Goal: Information Seeking & Learning: Learn about a topic

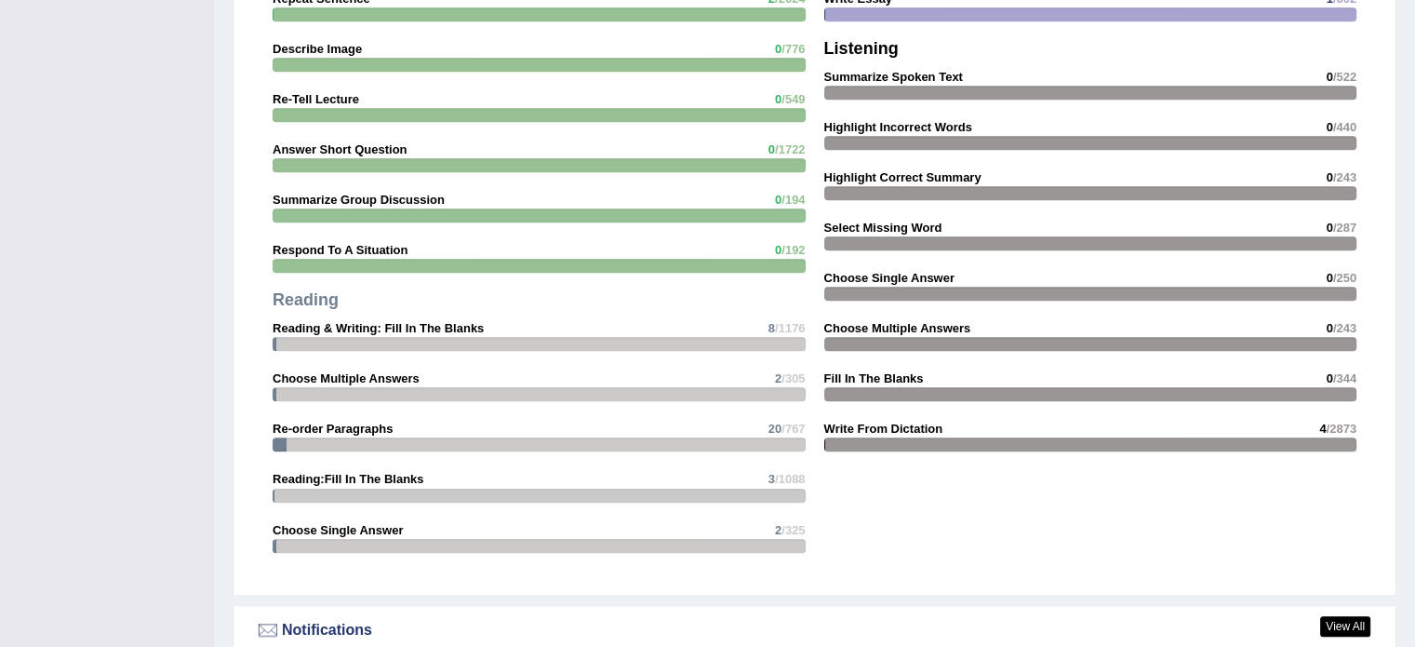
scroll to position [1674, 0]
click at [363, 476] on strong "Reading:Fill In The Blanks" at bounding box center [349, 478] width 152 height 14
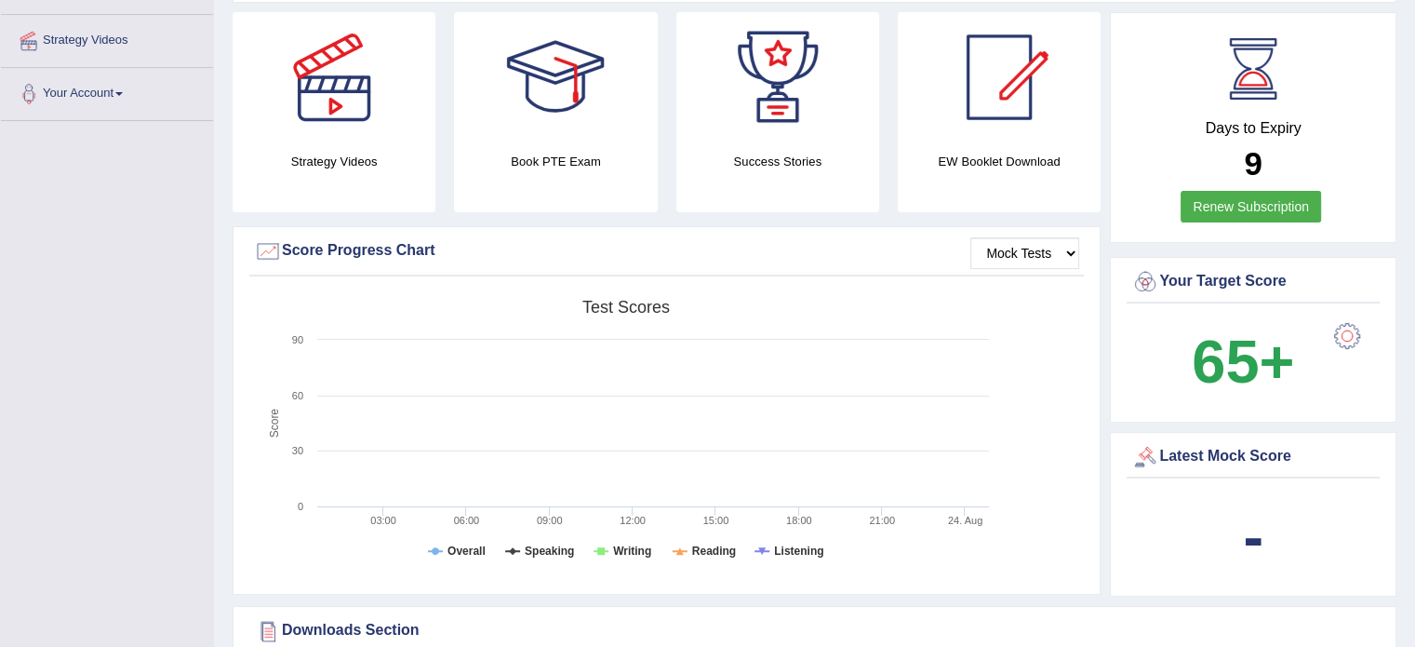
scroll to position [0, 0]
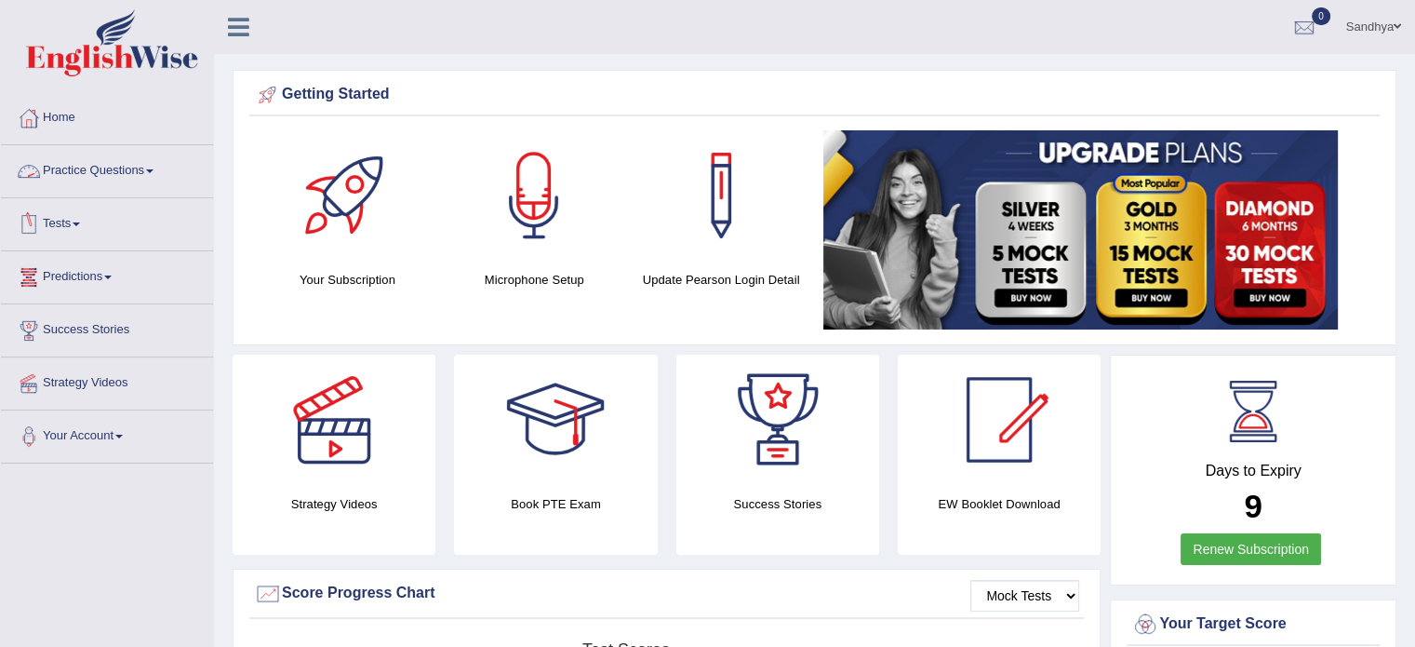
click at [119, 184] on link "Practice Questions" at bounding box center [107, 168] width 212 height 47
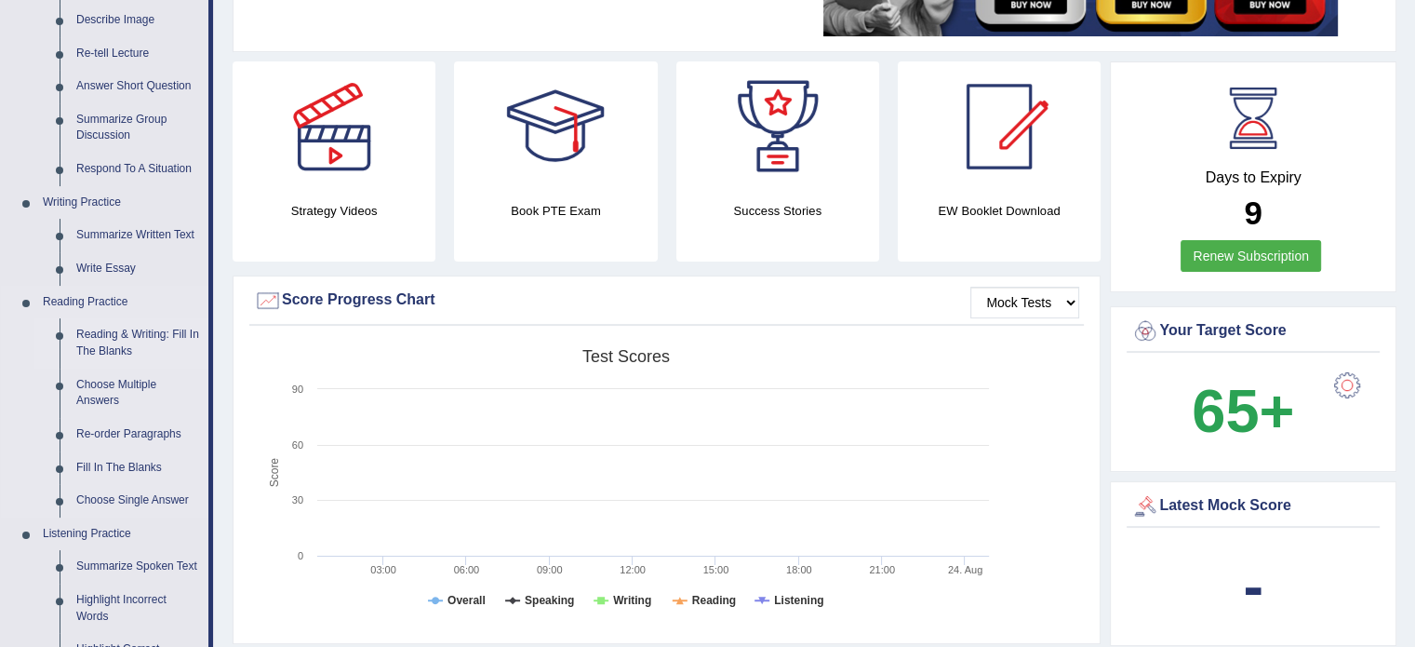
scroll to position [303, 0]
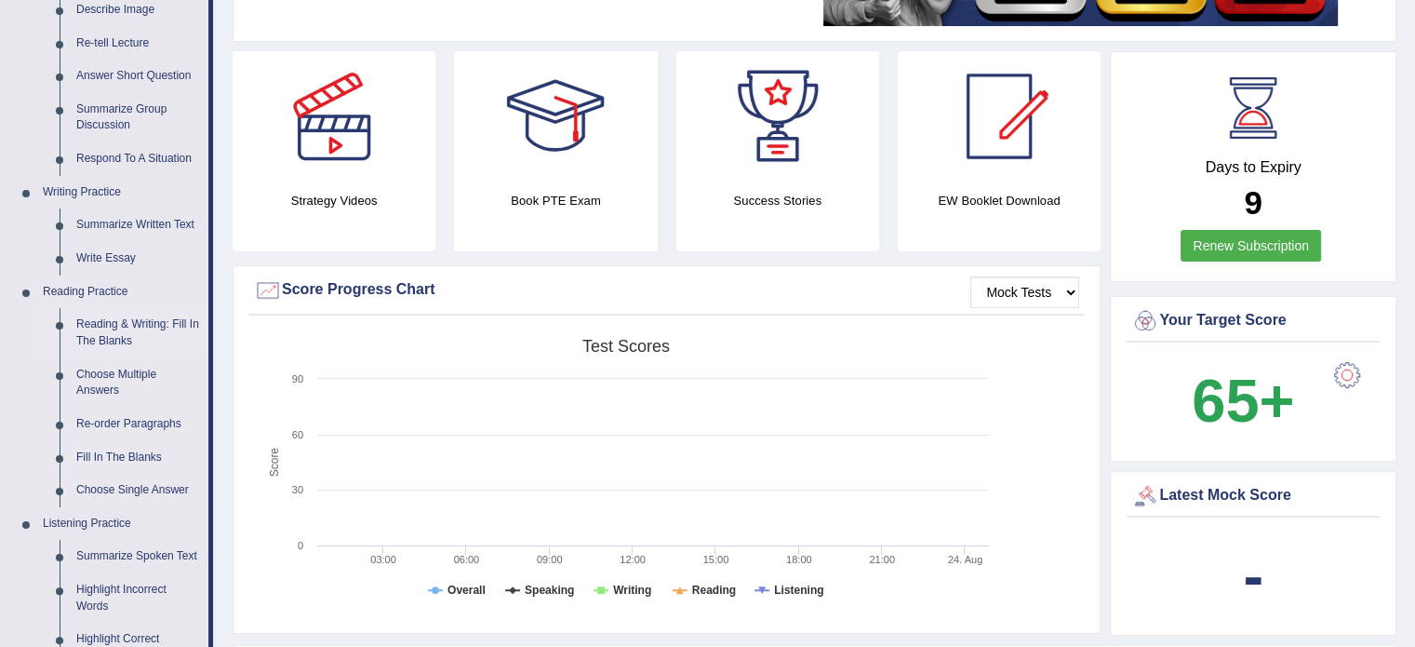
click at [156, 331] on link "Reading & Writing: Fill In The Blanks" at bounding box center [138, 332] width 140 height 49
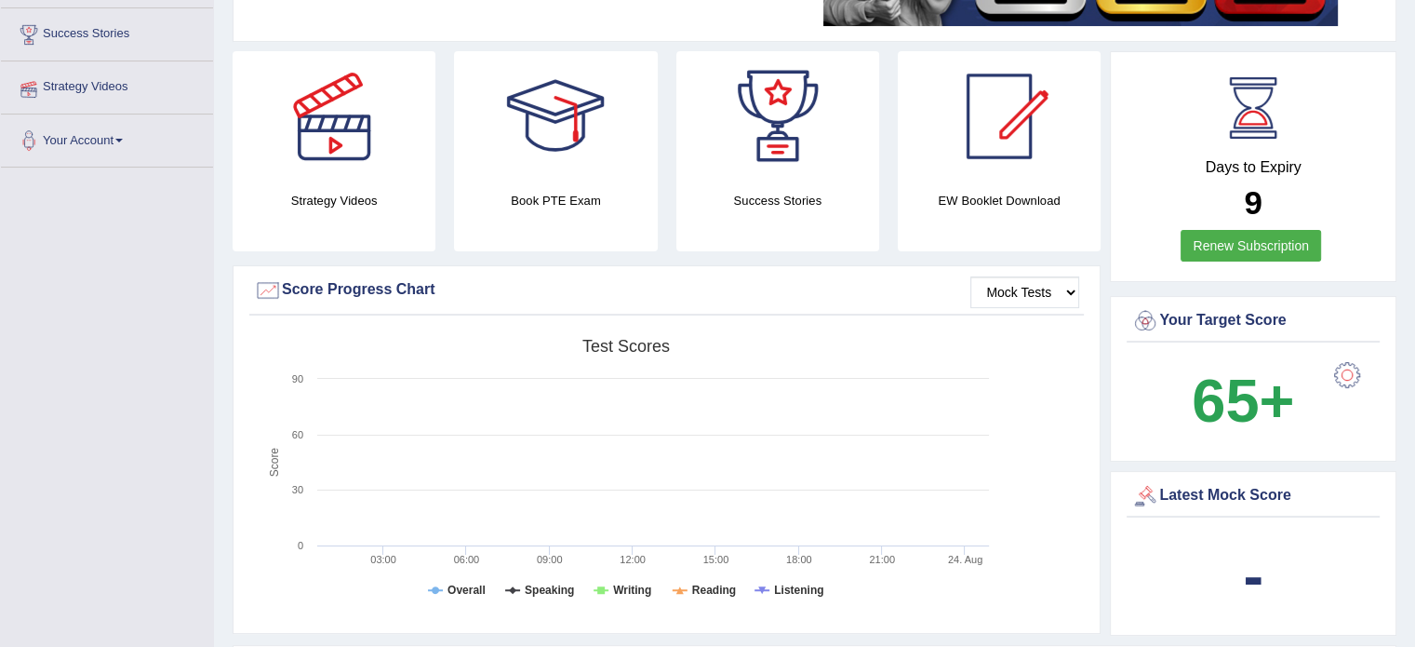
scroll to position [336, 0]
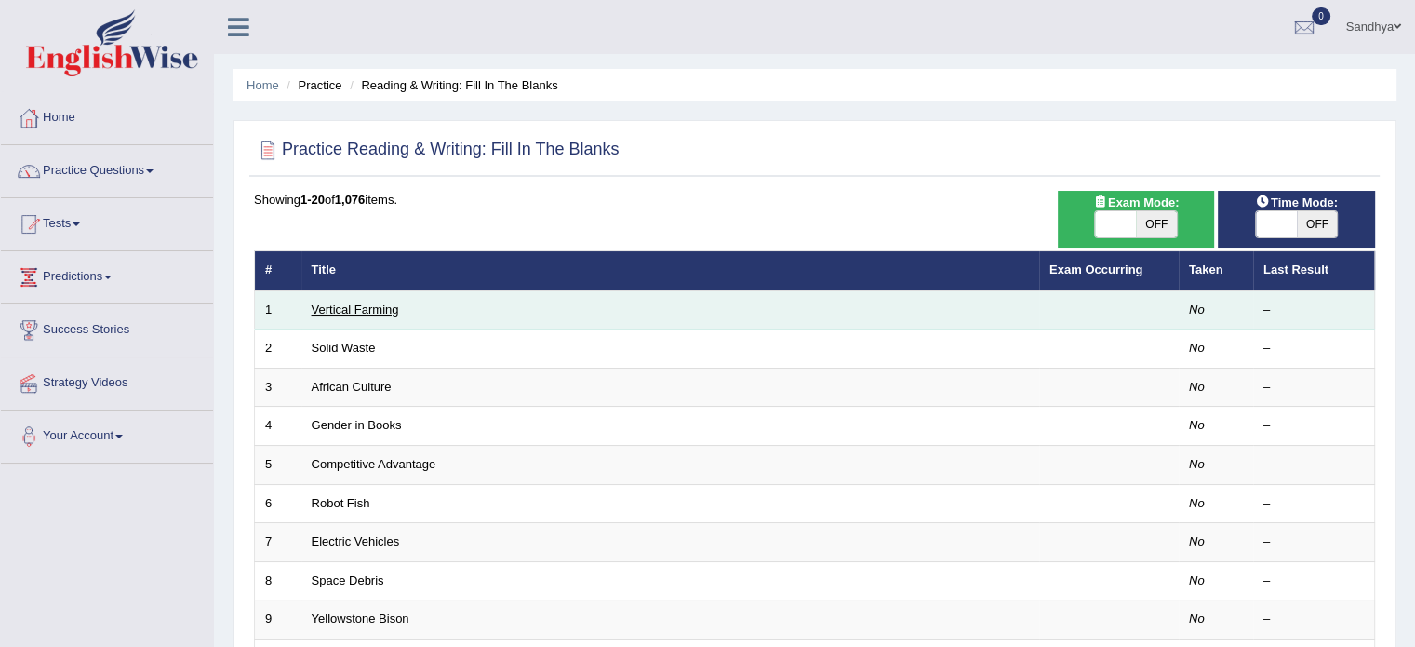
click at [357, 310] on link "Vertical Farming" at bounding box center [355, 309] width 87 height 14
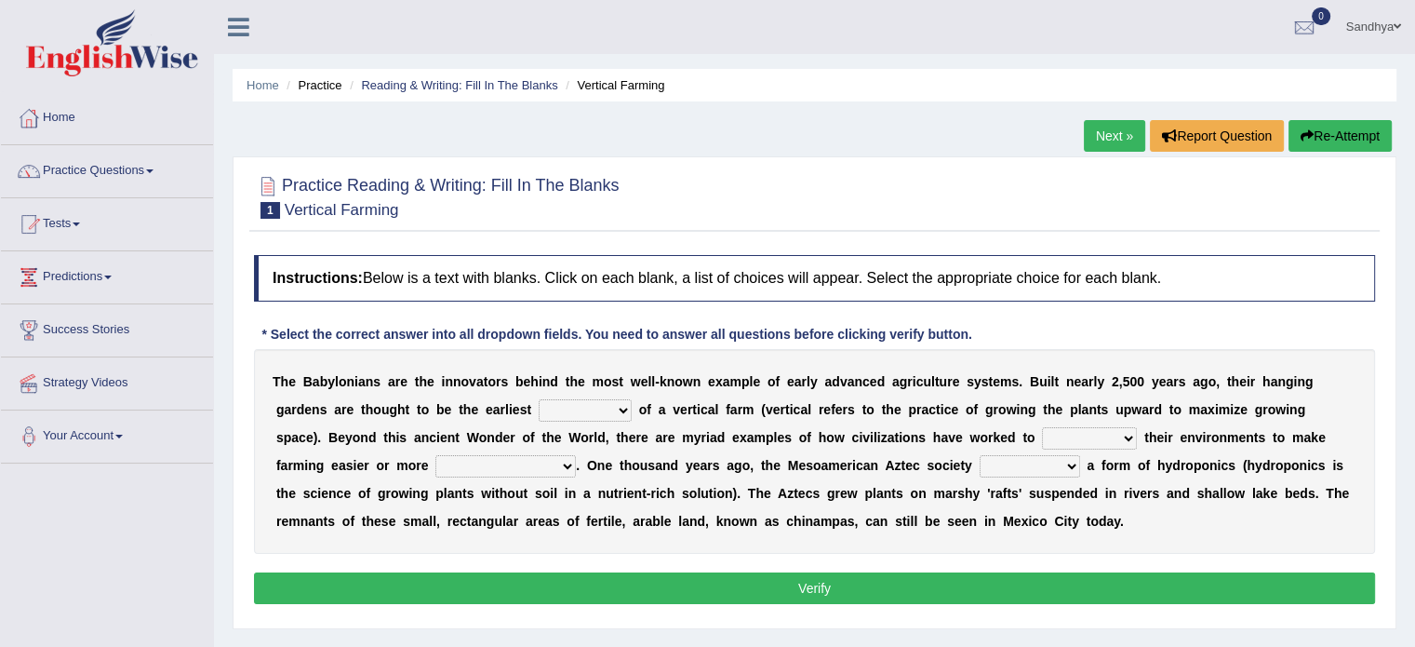
scroll to position [2, 0]
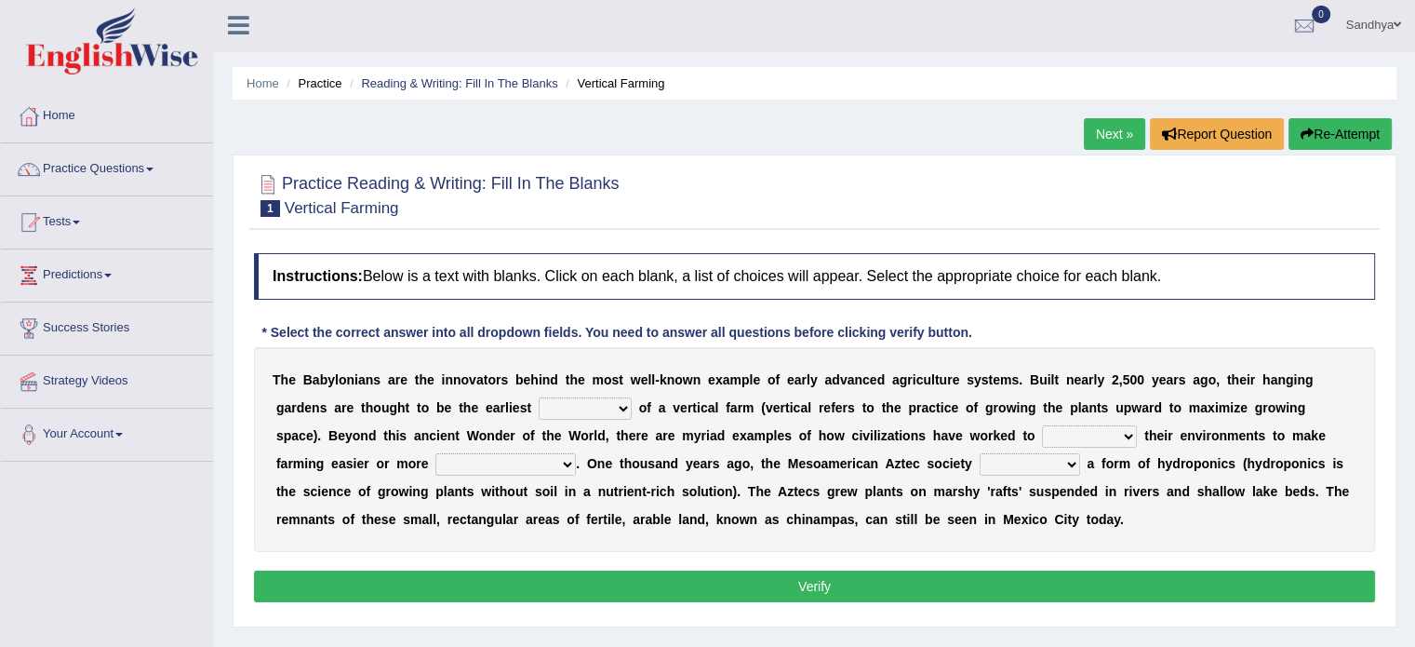
click at [618, 412] on select "prototype failure discredit protocol" at bounding box center [585, 408] width 93 height 22
select select "protocol"
click at [539, 397] on select "prototype failure discredit protocol" at bounding box center [585, 408] width 93 height 22
click at [1067, 431] on select "manipulate escape respect disarrange" at bounding box center [1089, 436] width 95 height 22
select select "manipulate"
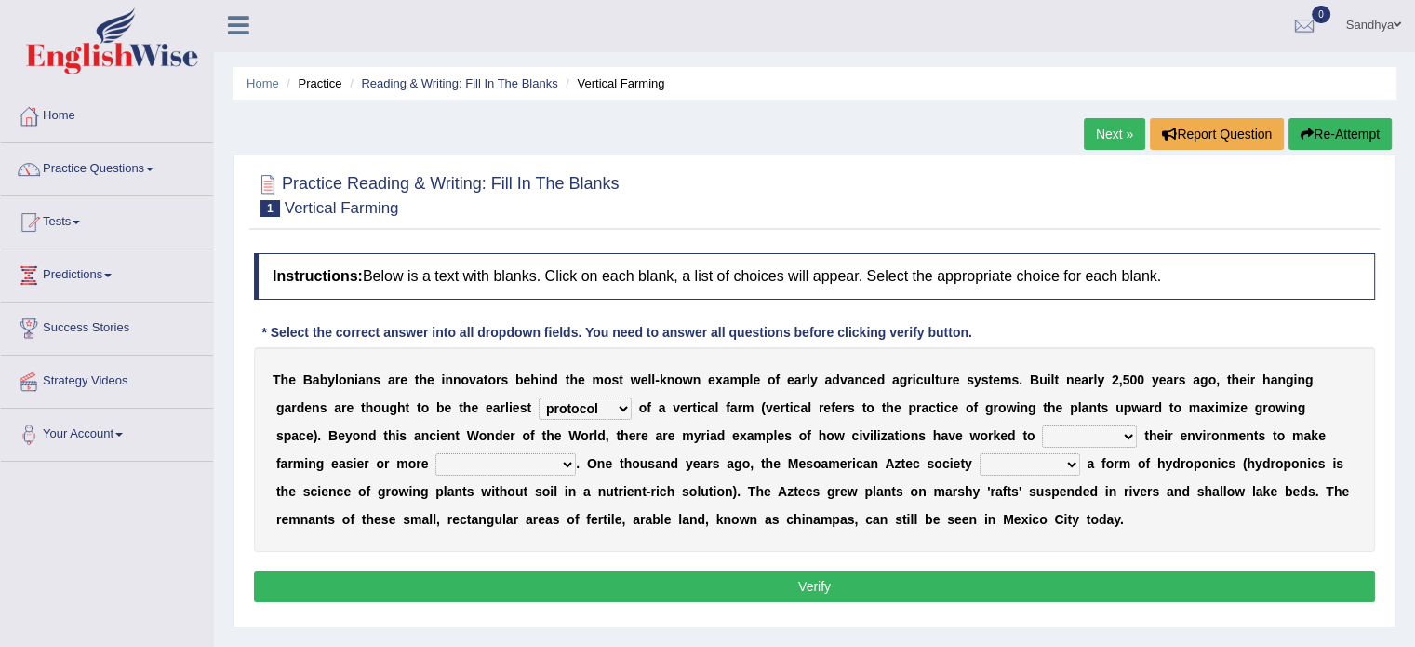
click at [1042, 425] on select "manipulate escape respect disarrange" at bounding box center [1089, 436] width 95 height 22
click at [570, 458] on select "productive constructive connective counterproductive" at bounding box center [505, 464] width 140 height 22
select select "productive"
click at [435, 453] on select "productive constructive connective counterproductive" at bounding box center [505, 464] width 140 height 22
click at [1075, 465] on select "domineered volunteered pioneered engineered" at bounding box center [1030, 464] width 100 height 22
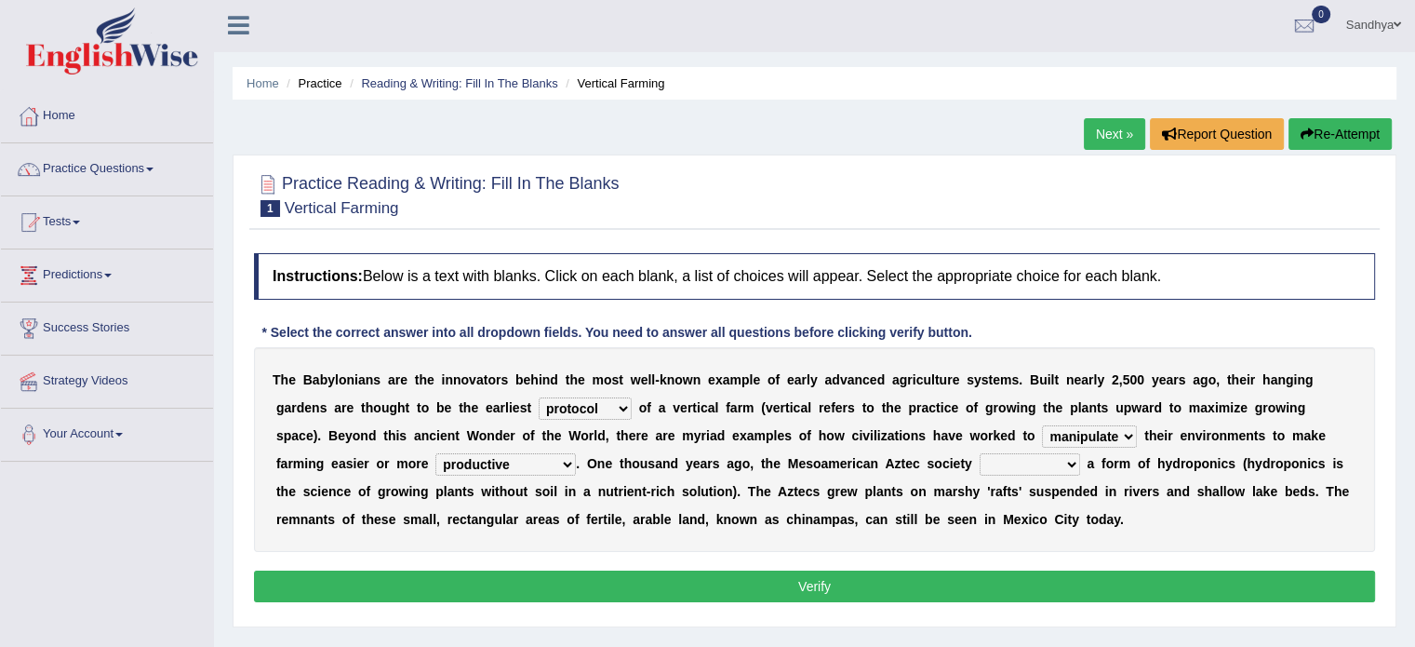
select select "volunteered"
click at [980, 453] on select "domineered volunteered pioneered engineered" at bounding box center [1030, 464] width 100 height 22
click at [709, 575] on button "Verify" at bounding box center [814, 586] width 1121 height 32
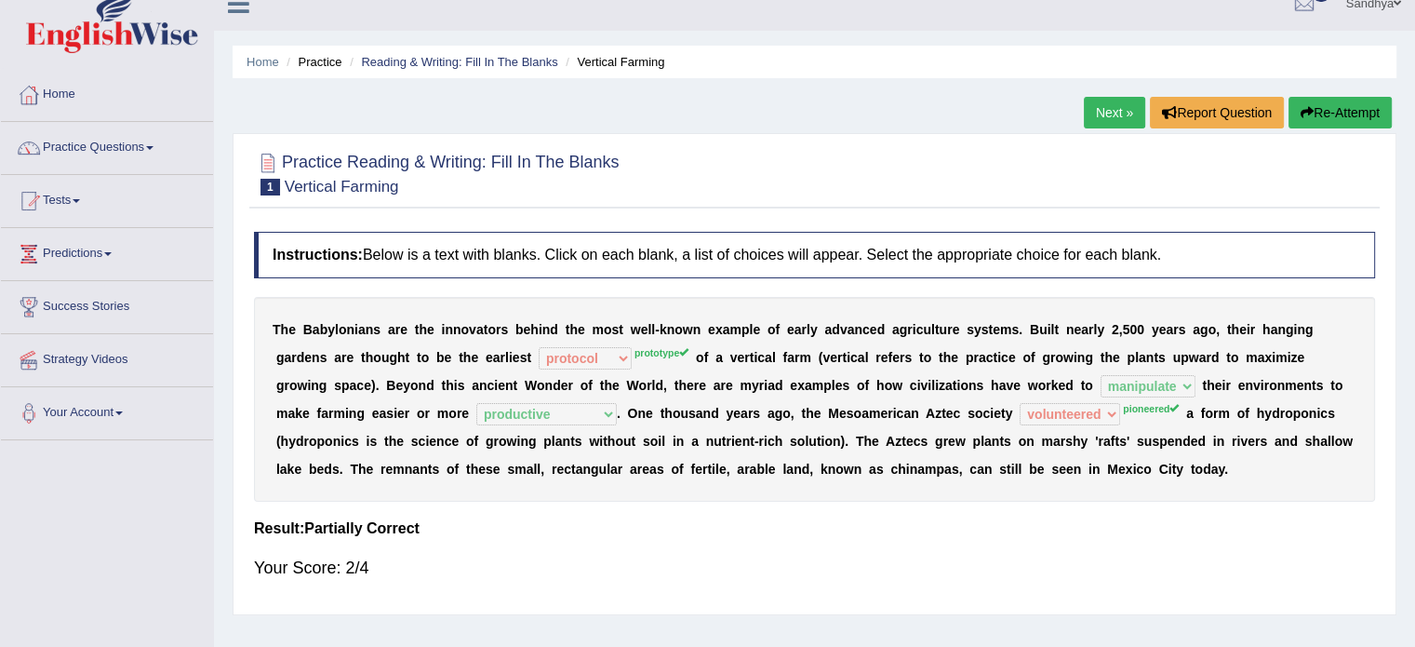
scroll to position [13, 0]
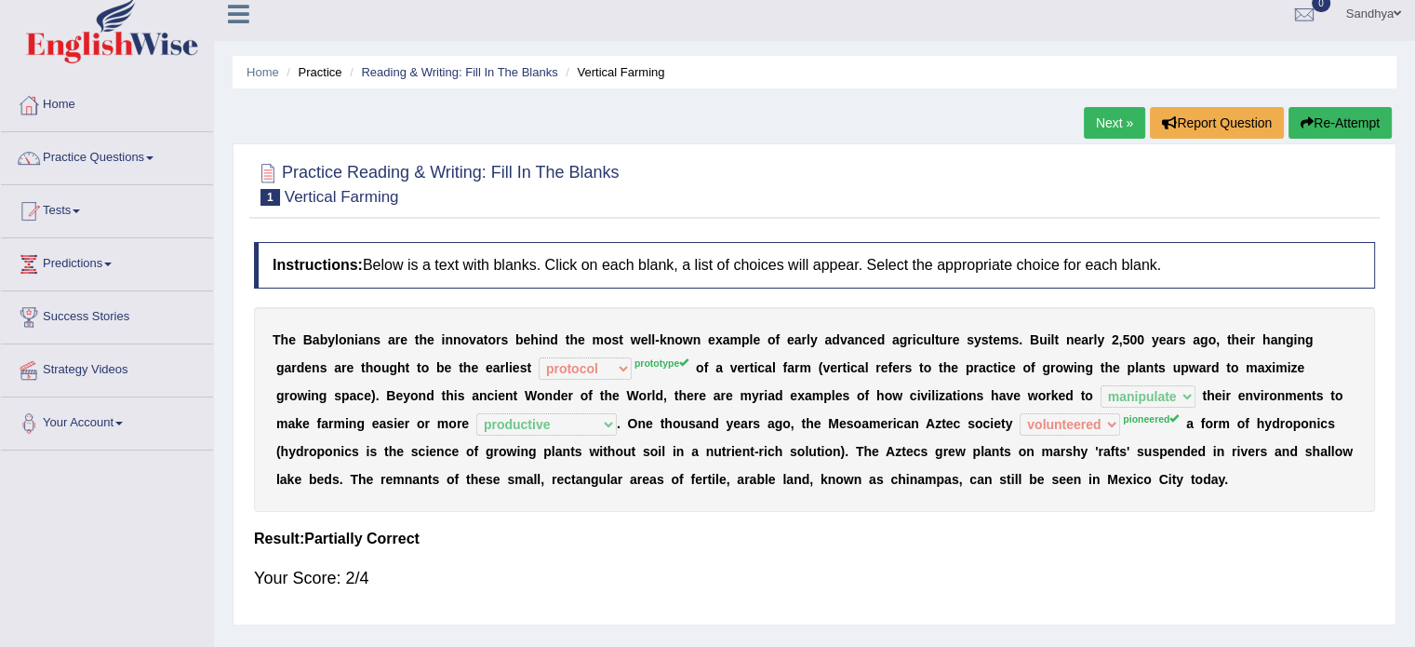
click at [1102, 121] on link "Next »" at bounding box center [1114, 123] width 61 height 32
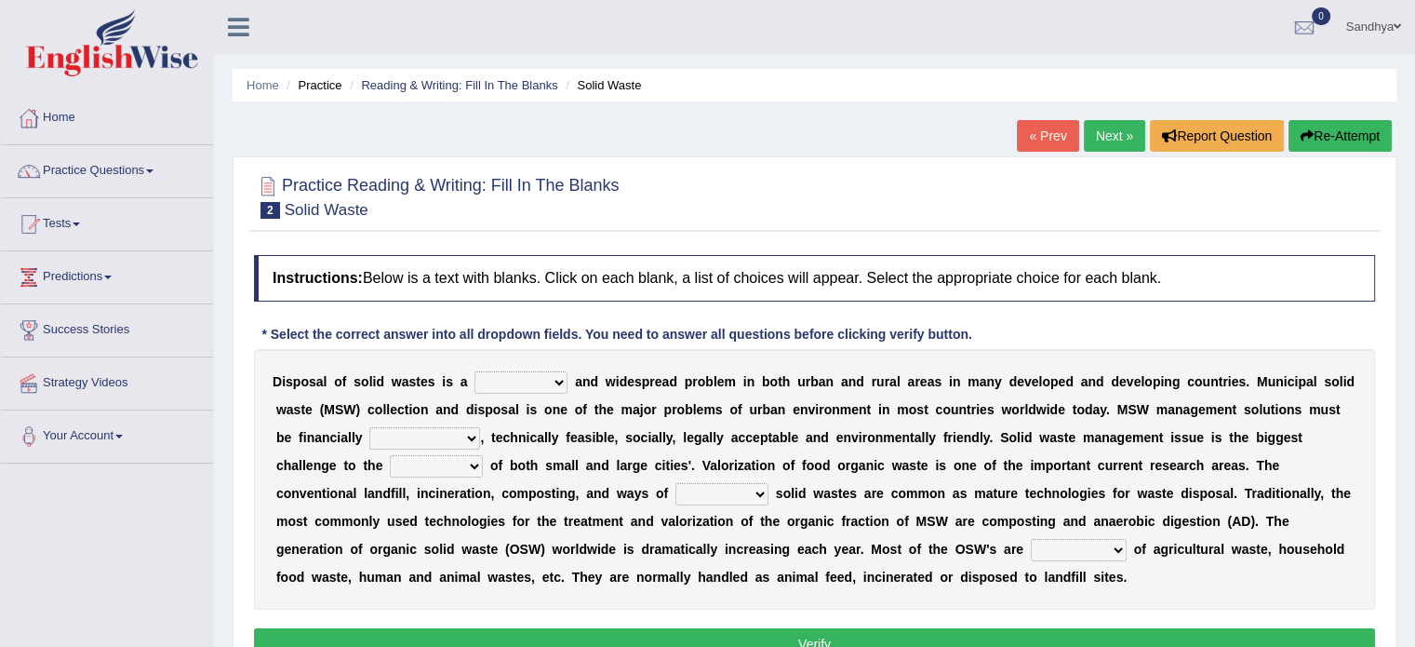
click at [514, 379] on select "slanting stinging stalling shafting" at bounding box center [520, 382] width 93 height 22
select select "stalling"
click at [474, 371] on select "slanting stinging stalling shafting" at bounding box center [520, 382] width 93 height 22
click at [440, 437] on select "unattainable sustainable objectionable treasonable" at bounding box center [424, 438] width 111 height 22
select select "sustainable"
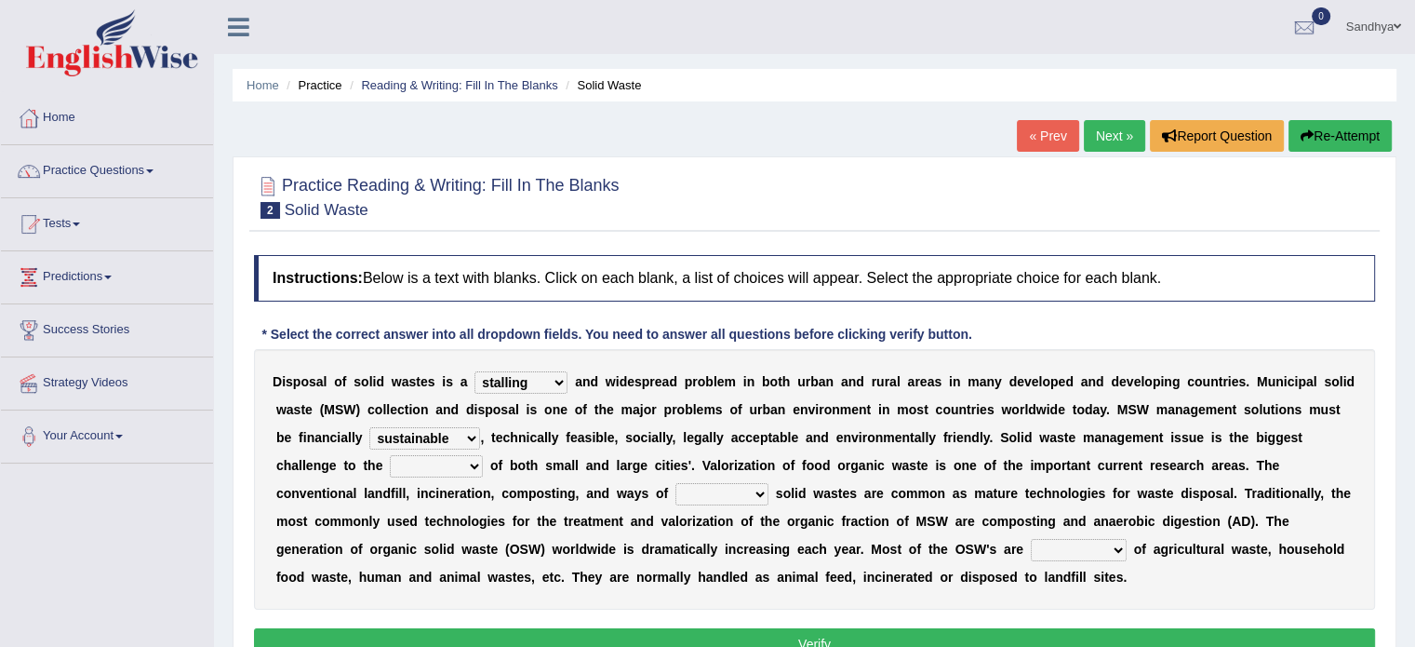
click at [369, 427] on select "unattainable sustainable objectionable treasonable" at bounding box center [424, 438] width 111 height 22
click at [476, 461] on select "plants culture authorities history" at bounding box center [436, 466] width 93 height 22
select select "history"
click at [390, 455] on select "plants culture authorities history" at bounding box center [436, 466] width 93 height 22
click at [728, 494] on select "reserving preserving deserving handling" at bounding box center [721, 494] width 93 height 22
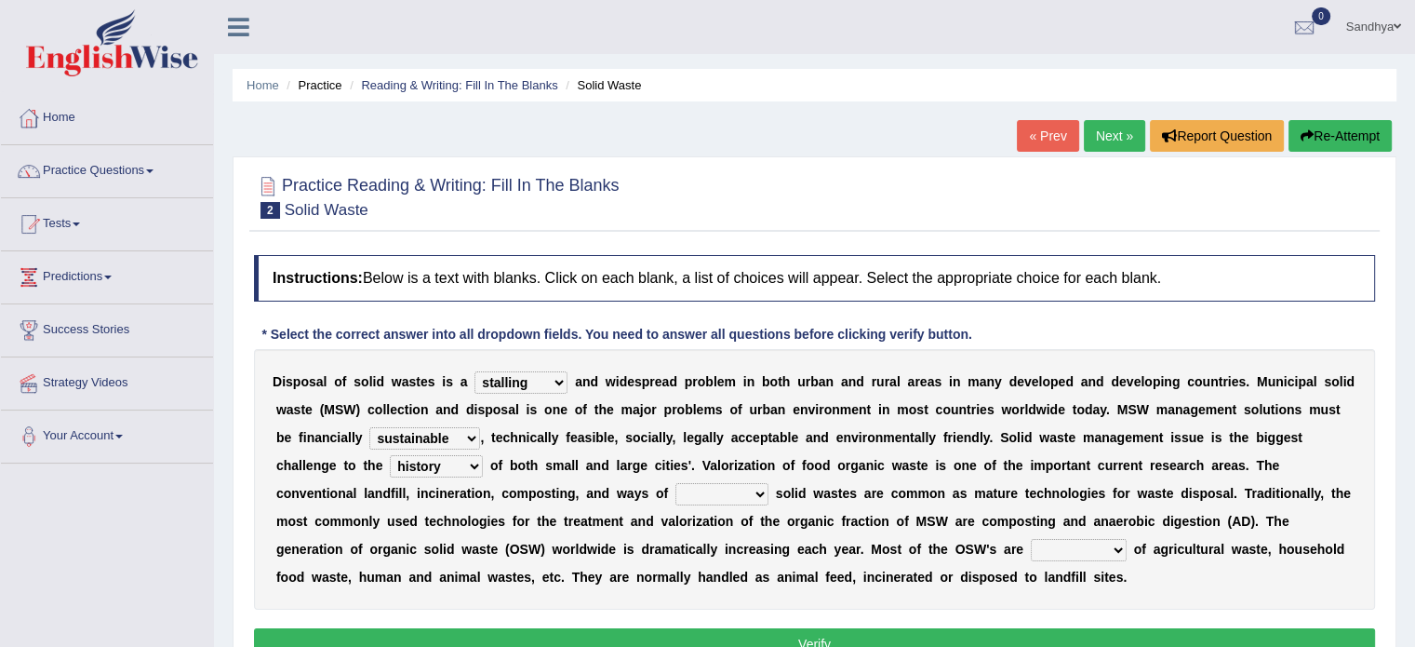
select select "preserving"
click at [675, 483] on select "reserving preserving deserving handling" at bounding box center [721, 494] width 93 height 22
click at [1079, 547] on select "composed disposed composing disposing" at bounding box center [1079, 550] width 96 height 22
click at [1031, 539] on select "composed disposed composing disposing" at bounding box center [1079, 550] width 96 height 22
click at [1095, 546] on select "composed disposed composing disposing" at bounding box center [1079, 550] width 96 height 22
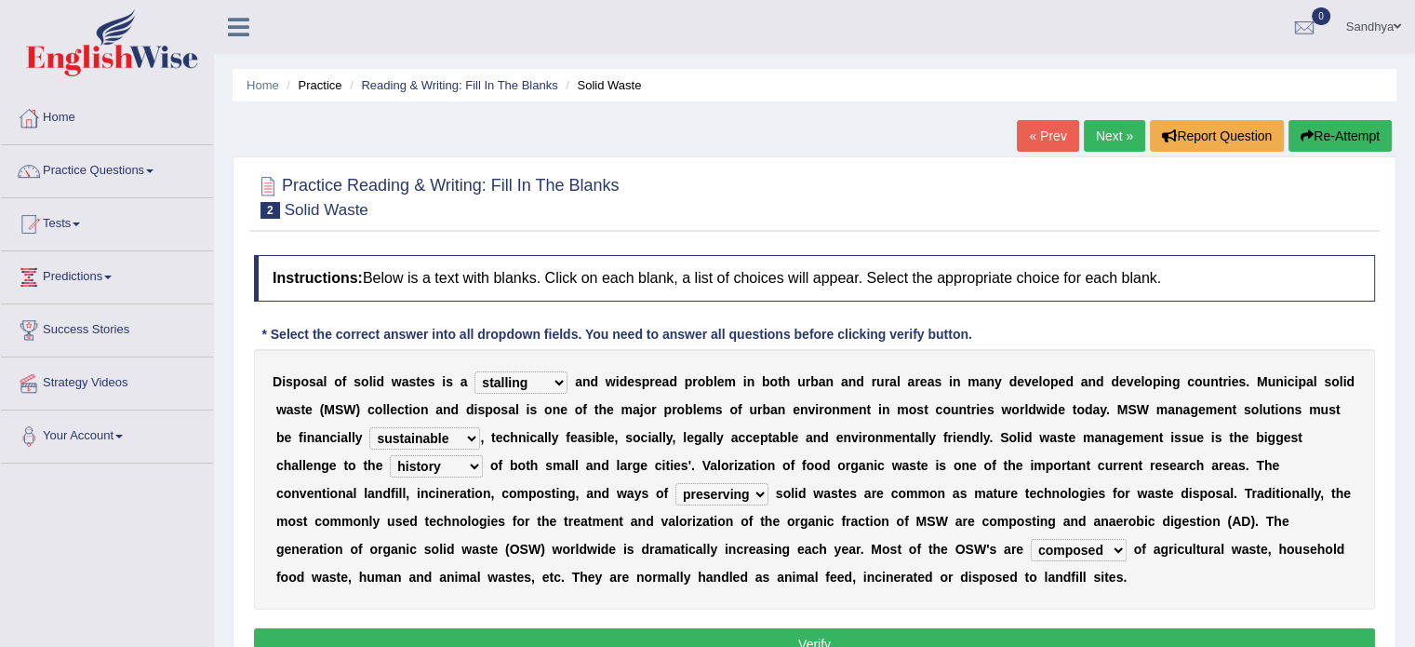
select select "composing"
click at [1031, 539] on select "composed disposed composing disposing" at bounding box center [1079, 550] width 96 height 22
click at [1059, 632] on button "Verify" at bounding box center [814, 644] width 1121 height 32
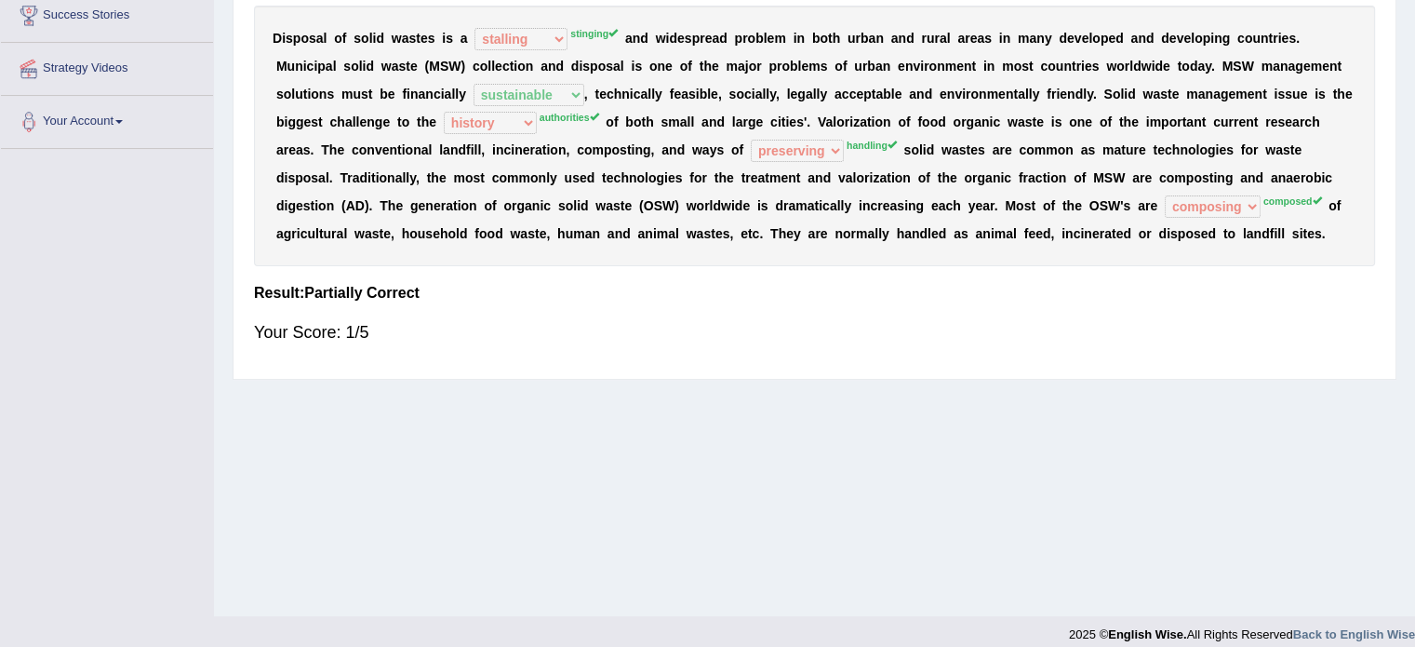
scroll to position [315, 0]
click at [1069, 632] on div "2025 © English Wise. All Rights Reserved Back to English Wise" at bounding box center [1242, 628] width 346 height 27
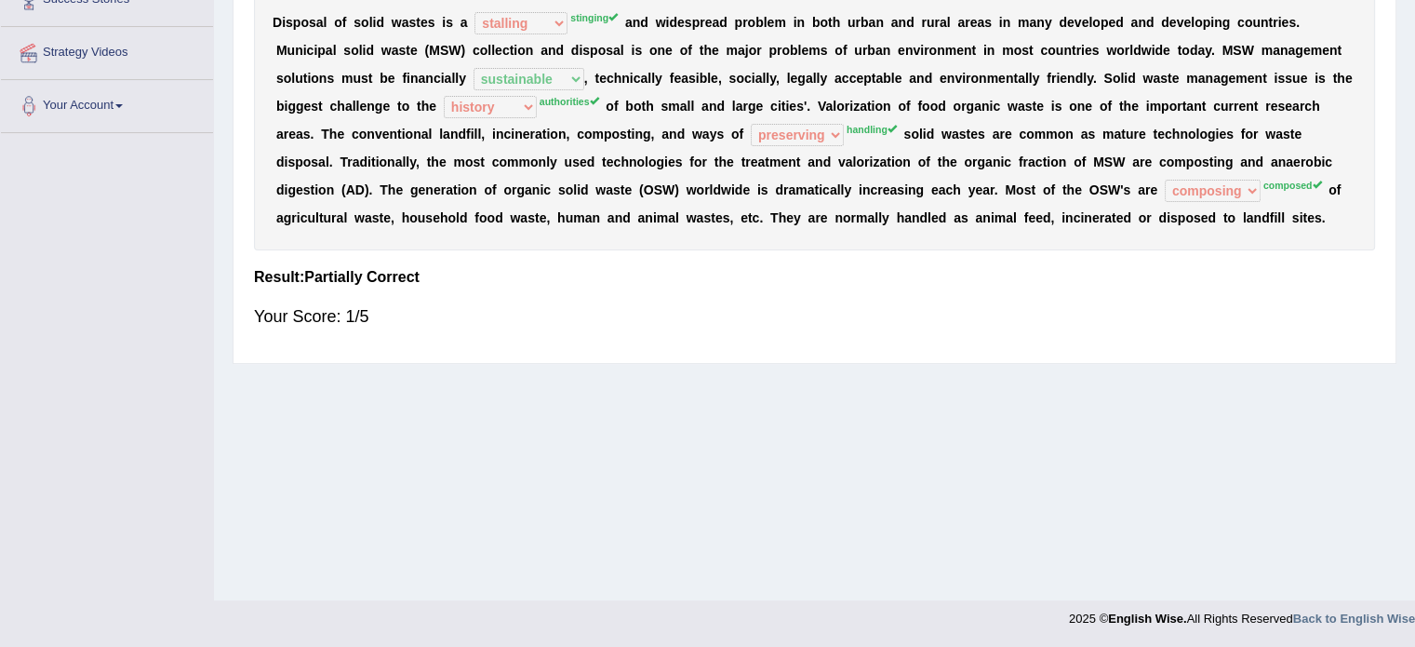
scroll to position [0, 0]
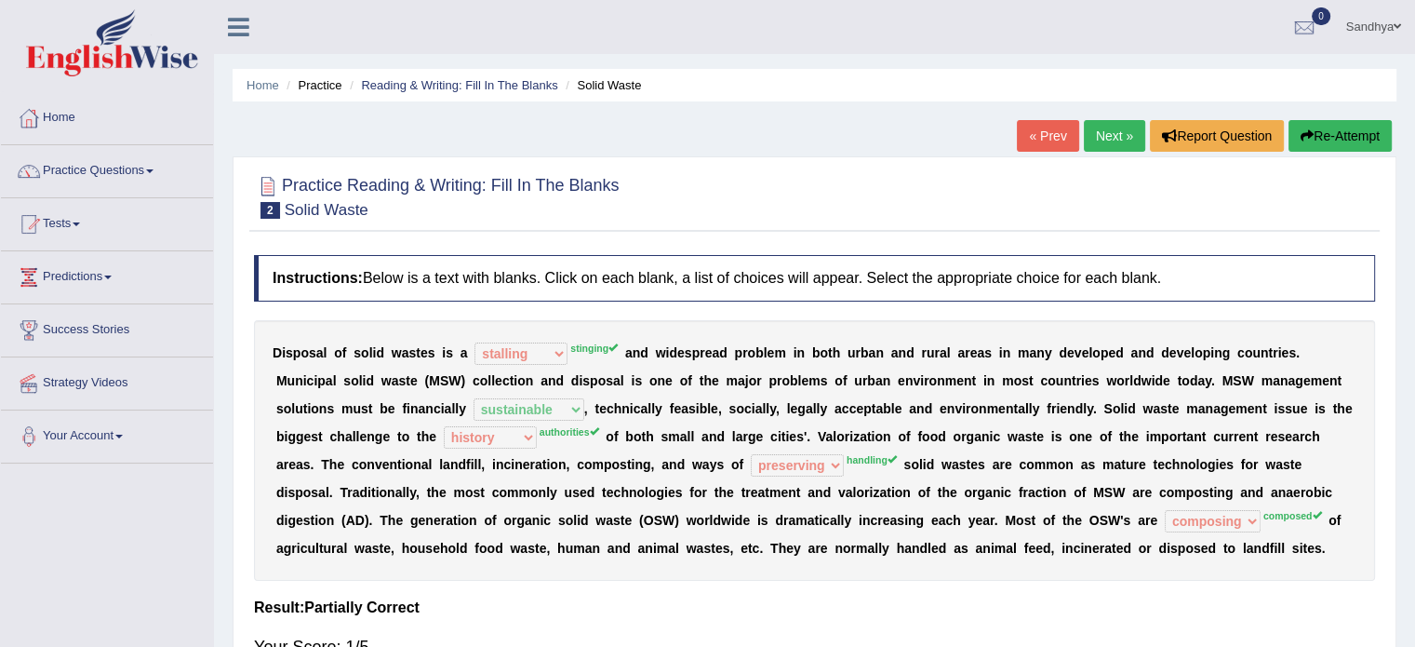
click at [1325, 135] on button "Re-Attempt" at bounding box center [1340, 136] width 103 height 32
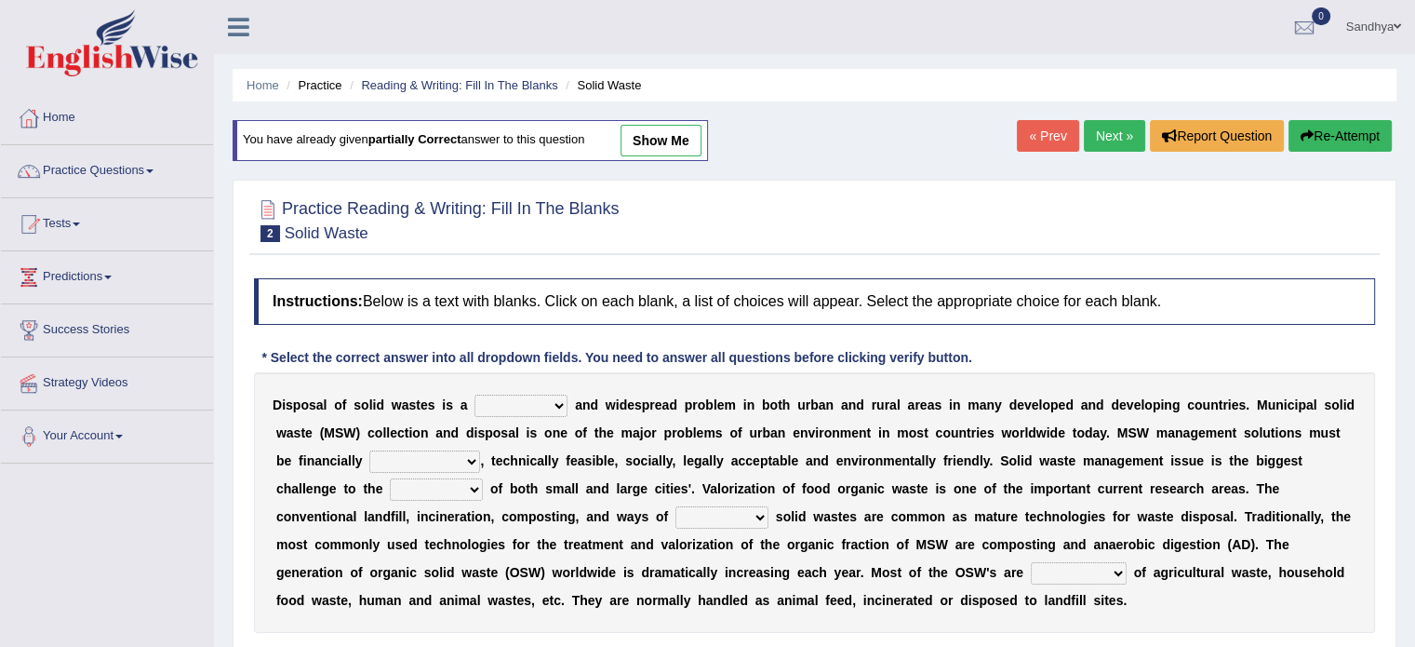
click at [551, 399] on select "slanting stinging stalling shafting" at bounding box center [520, 405] width 93 height 22
select select "slanting"
click at [474, 394] on select "slanting stinging stalling shafting" at bounding box center [520, 405] width 93 height 22
click at [461, 463] on select "unattainable sustainable objectionable treasonable" at bounding box center [424, 461] width 111 height 22
select select "sustainable"
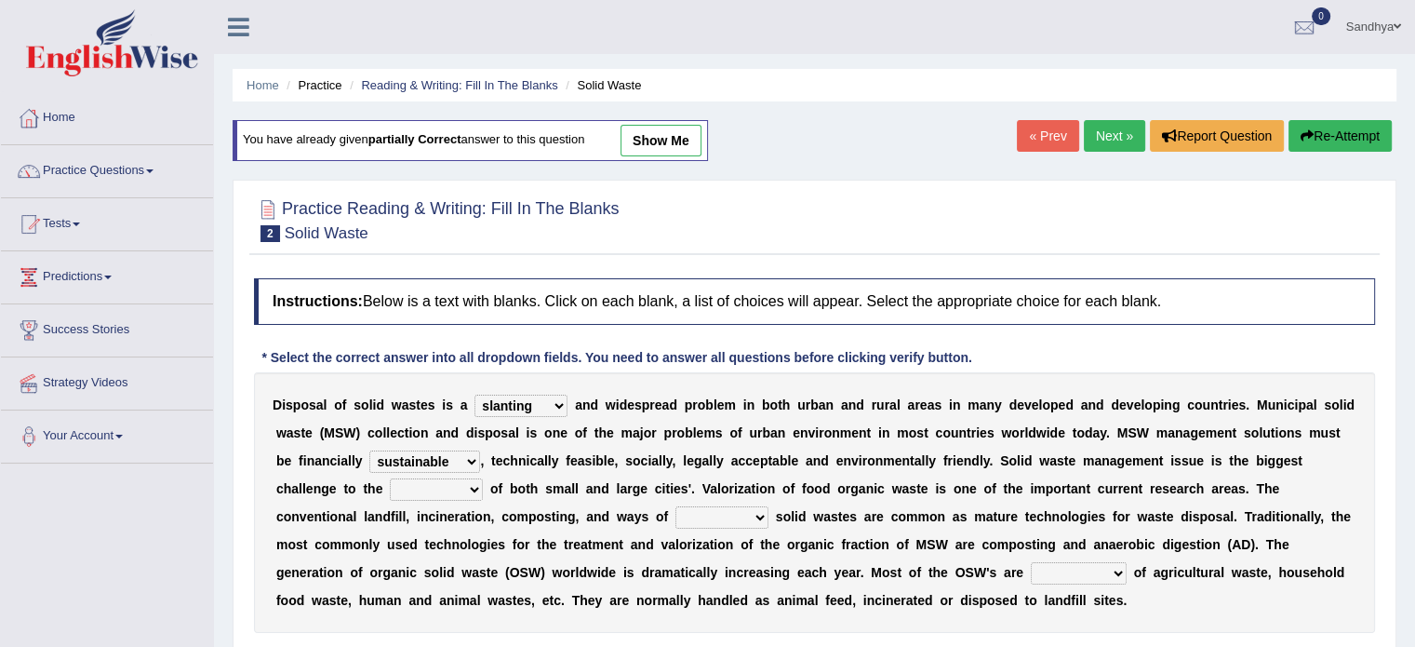
click at [369, 450] on select "unattainable sustainable objectionable treasonable" at bounding box center [424, 461] width 111 height 22
click at [466, 478] on select "plants culture authorities history" at bounding box center [436, 489] width 93 height 22
select select "authorities"
click at [390, 478] on select "plants culture authorities history" at bounding box center [436, 489] width 93 height 22
click at [734, 509] on select "reserving preserving deserving handling" at bounding box center [721, 517] width 93 height 22
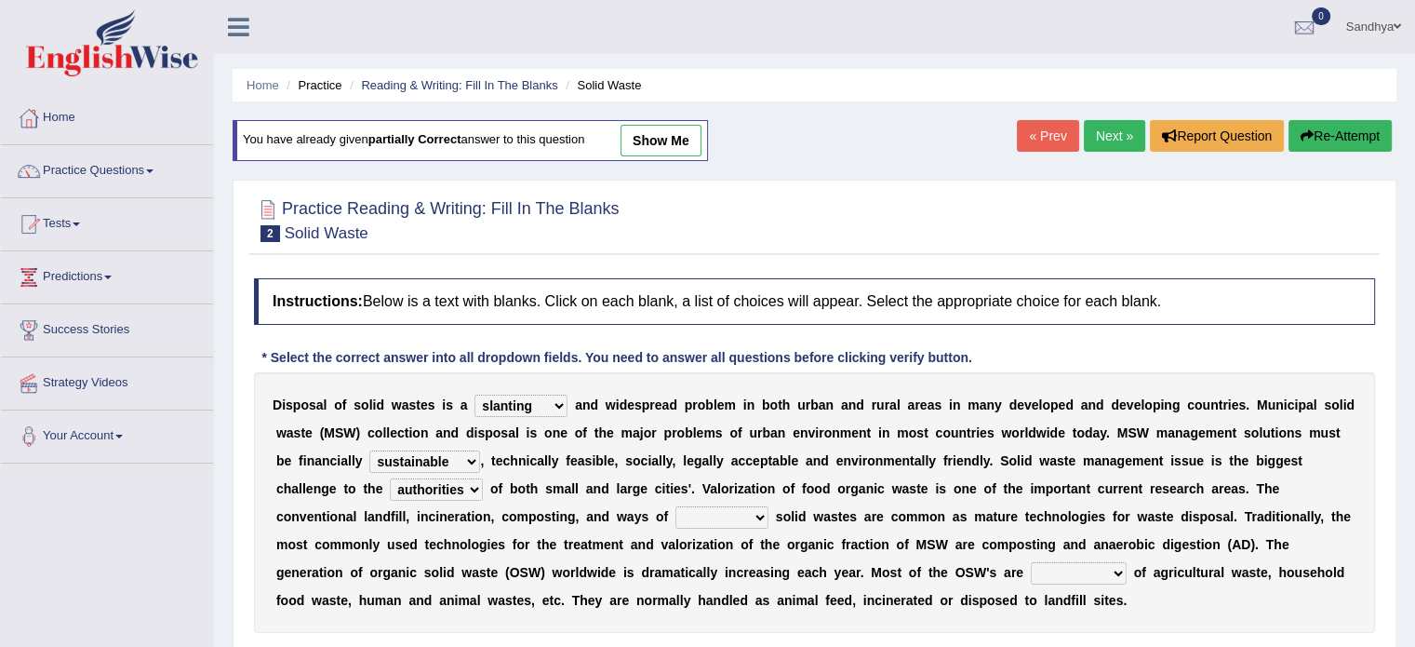
select select "handling"
click at [675, 506] on select "reserving preserving deserving handling" at bounding box center [721, 517] width 93 height 22
click at [1038, 569] on select "composed disposed composing disposing" at bounding box center [1079, 573] width 96 height 22
select select "composed"
click at [1031, 562] on select "composed disposed composing disposing" at bounding box center [1079, 573] width 96 height 22
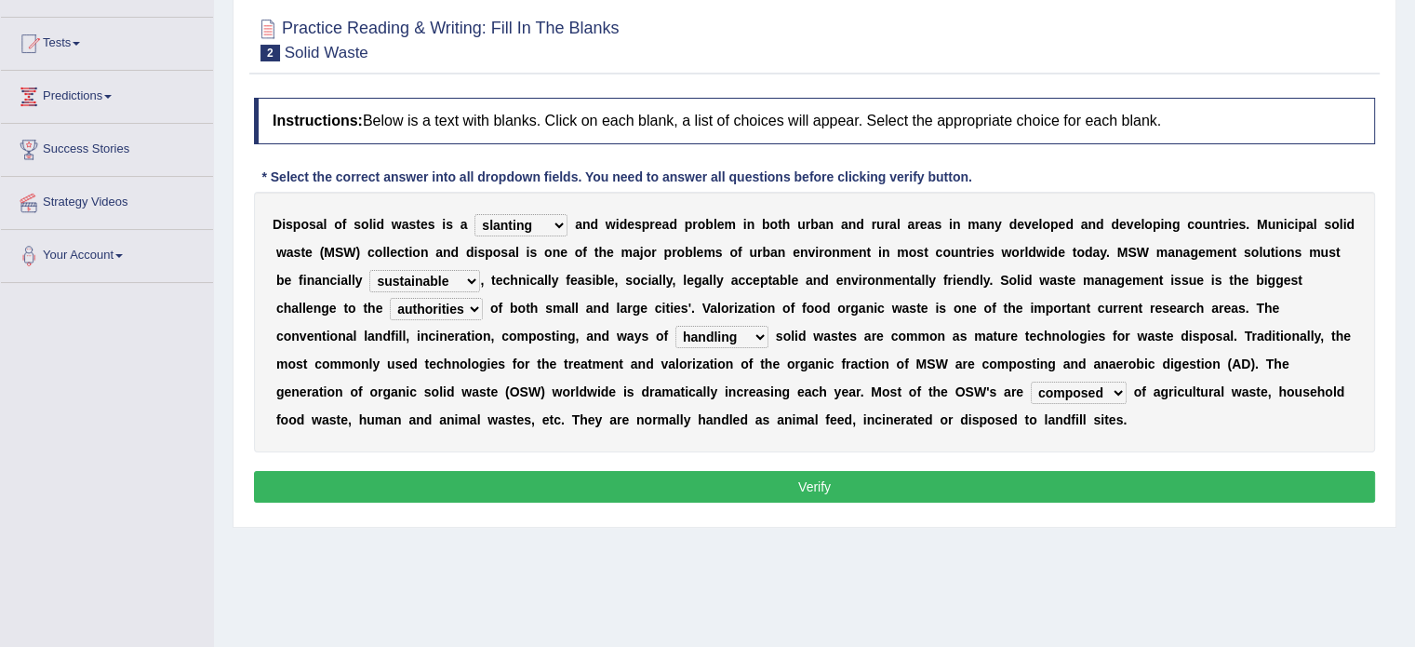
scroll to position [181, 0]
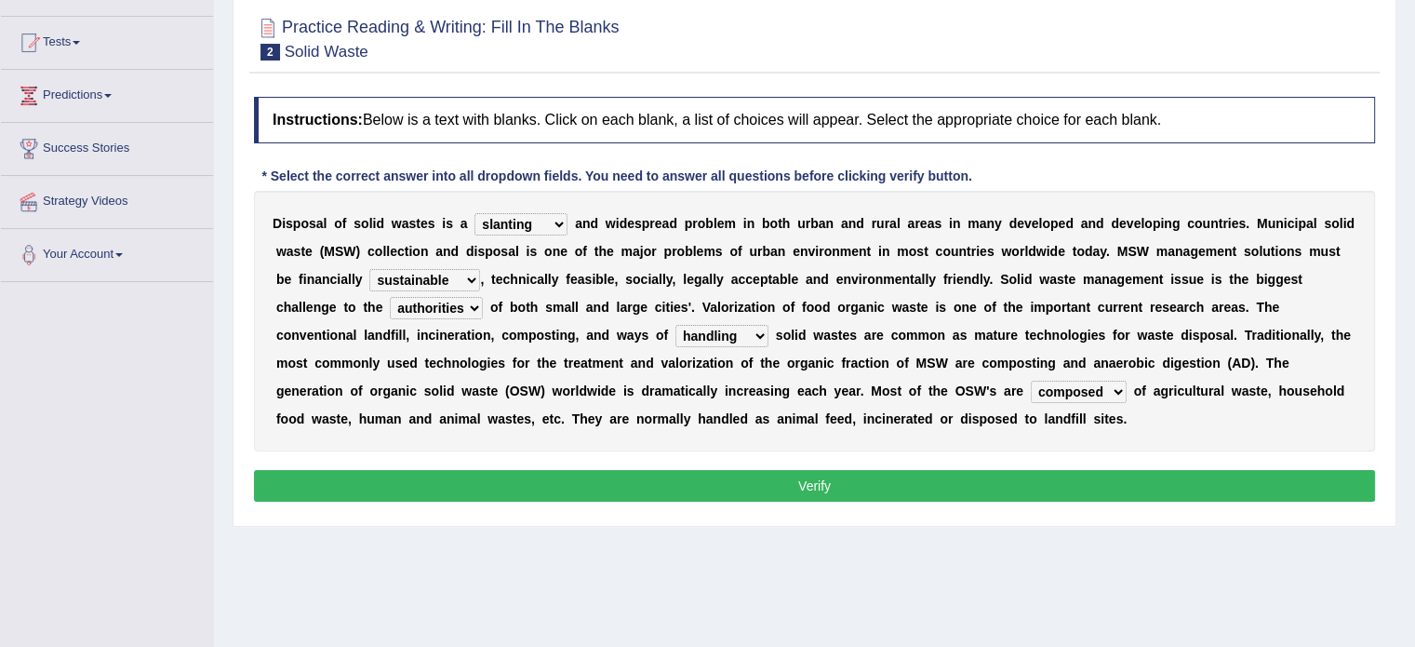
click at [838, 491] on button "Verify" at bounding box center [814, 486] width 1121 height 32
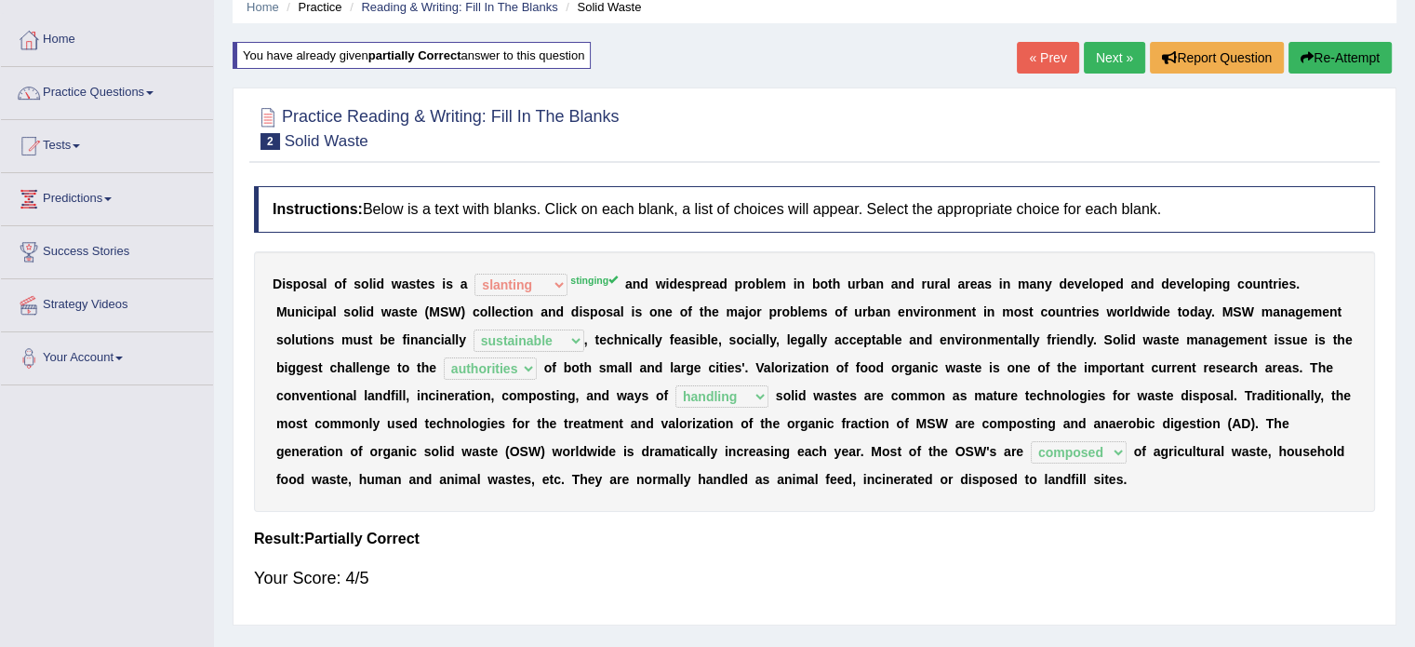
scroll to position [73, 0]
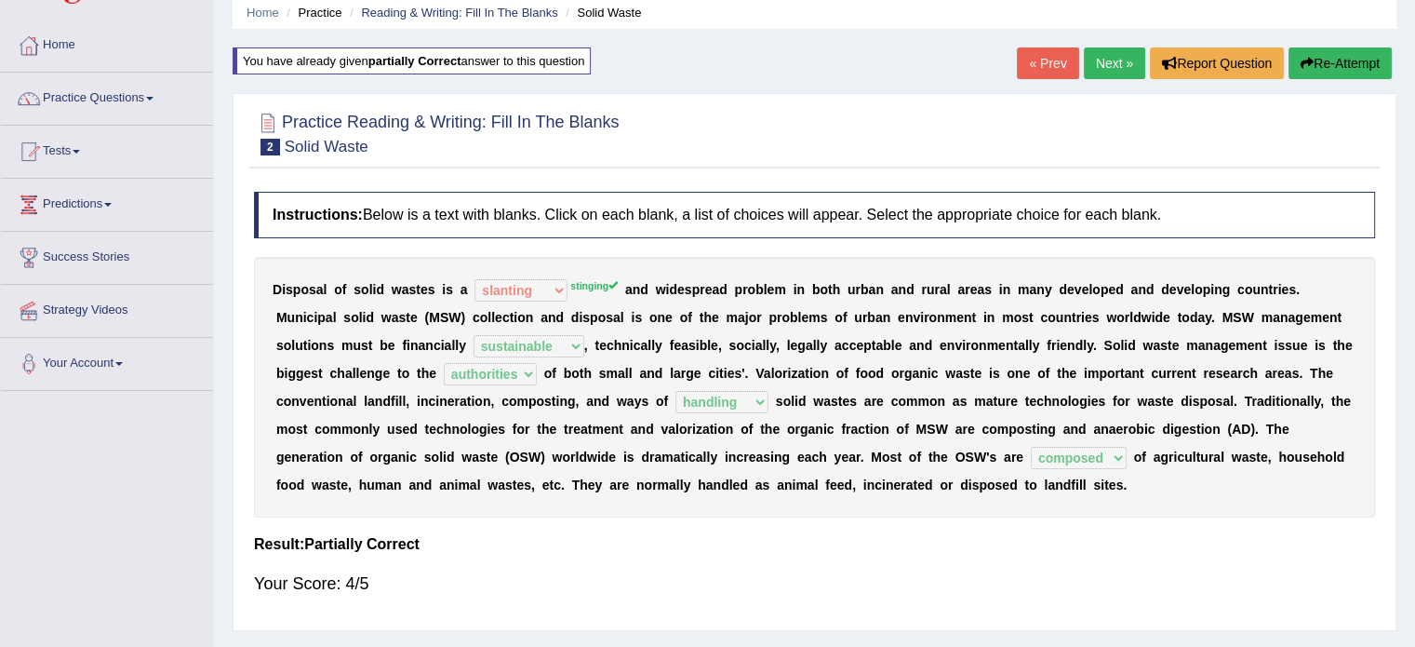
click at [1262, 345] on b "t" at bounding box center [1264, 345] width 5 height 15
click at [1125, 62] on link "Next »" at bounding box center [1114, 63] width 61 height 32
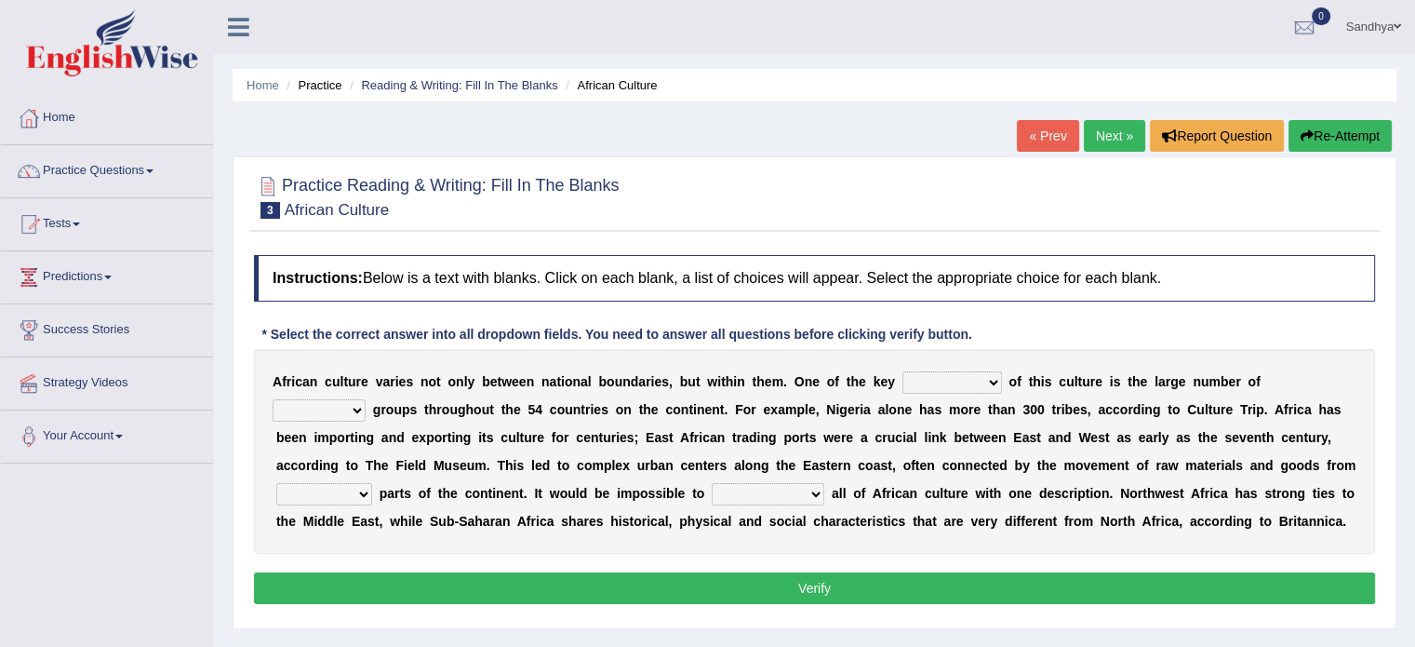
click at [962, 384] on select "conjectures features issues doubts" at bounding box center [952, 382] width 100 height 22
click at [354, 404] on select "ethic ethnic eugenic epic" at bounding box center [319, 410] width 93 height 22
select select "ethnic"
click at [273, 399] on select "ethic ethnic eugenic epic" at bounding box center [319, 410] width 93 height 22
click at [934, 382] on select "conjectures features issues doubts" at bounding box center [952, 382] width 100 height 22
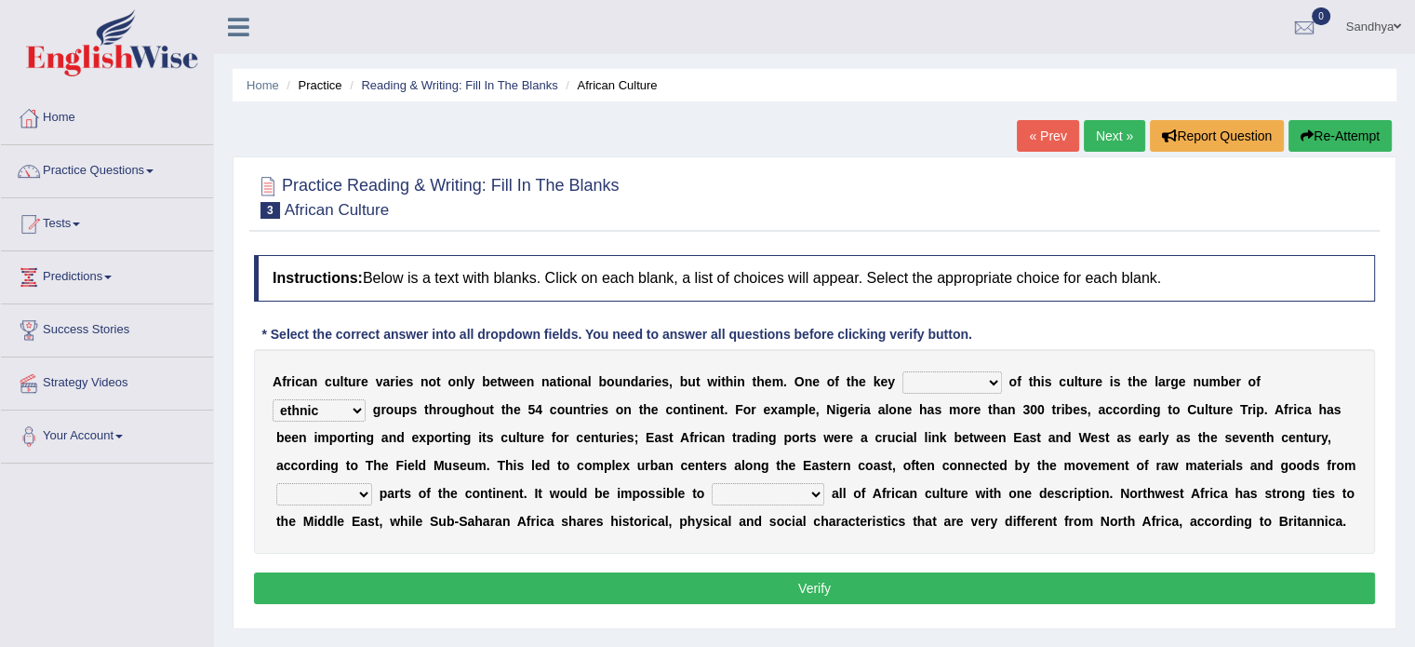
select select "features"
click at [902, 371] on select "conjectures features issues doubts" at bounding box center [952, 382] width 100 height 22
click at [365, 489] on select "forelocked interlocked unlocked landlocked" at bounding box center [324, 494] width 96 height 22
select select "unlocked"
click at [276, 483] on select "forelocked interlocked unlocked landlocked" at bounding box center [324, 494] width 96 height 22
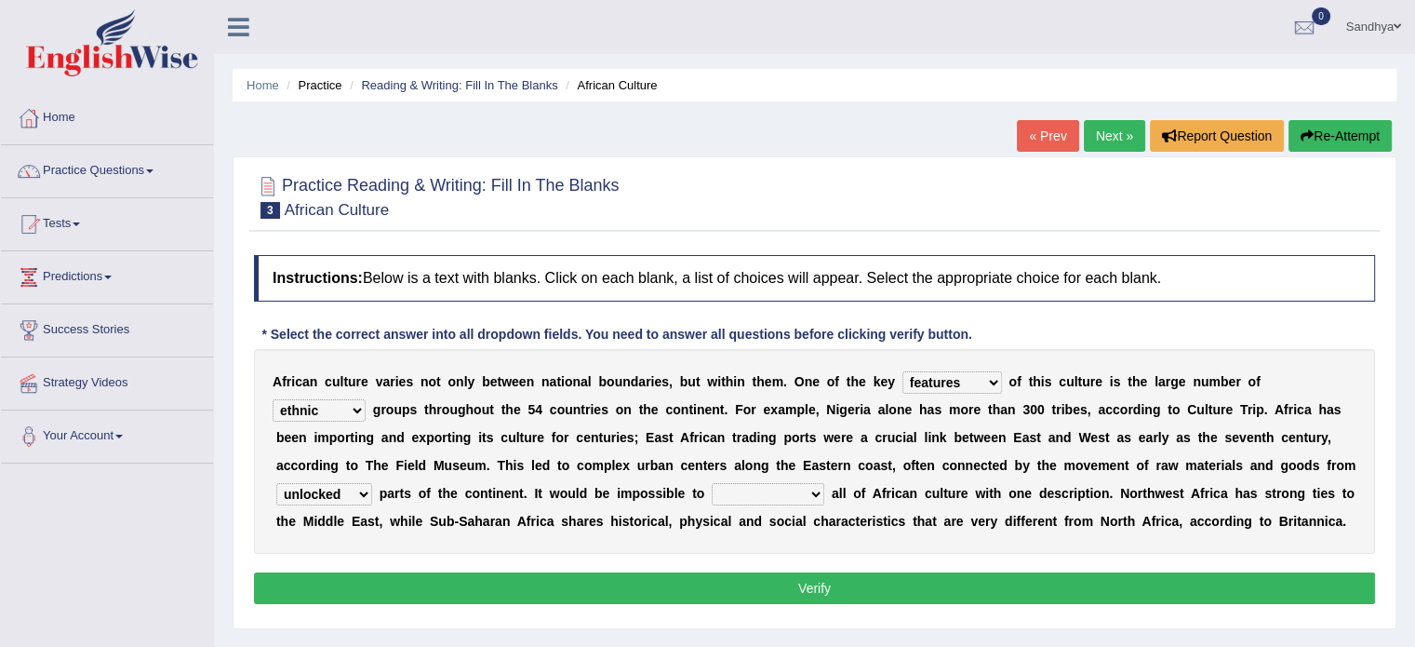
click at [742, 492] on select "characterize conceptualize symbolize synthesize" at bounding box center [768, 494] width 113 height 22
select select "symbolize"
click at [712, 483] on select "characterize conceptualize symbolize synthesize" at bounding box center [768, 494] width 113 height 22
click at [768, 585] on button "Verify" at bounding box center [814, 588] width 1121 height 32
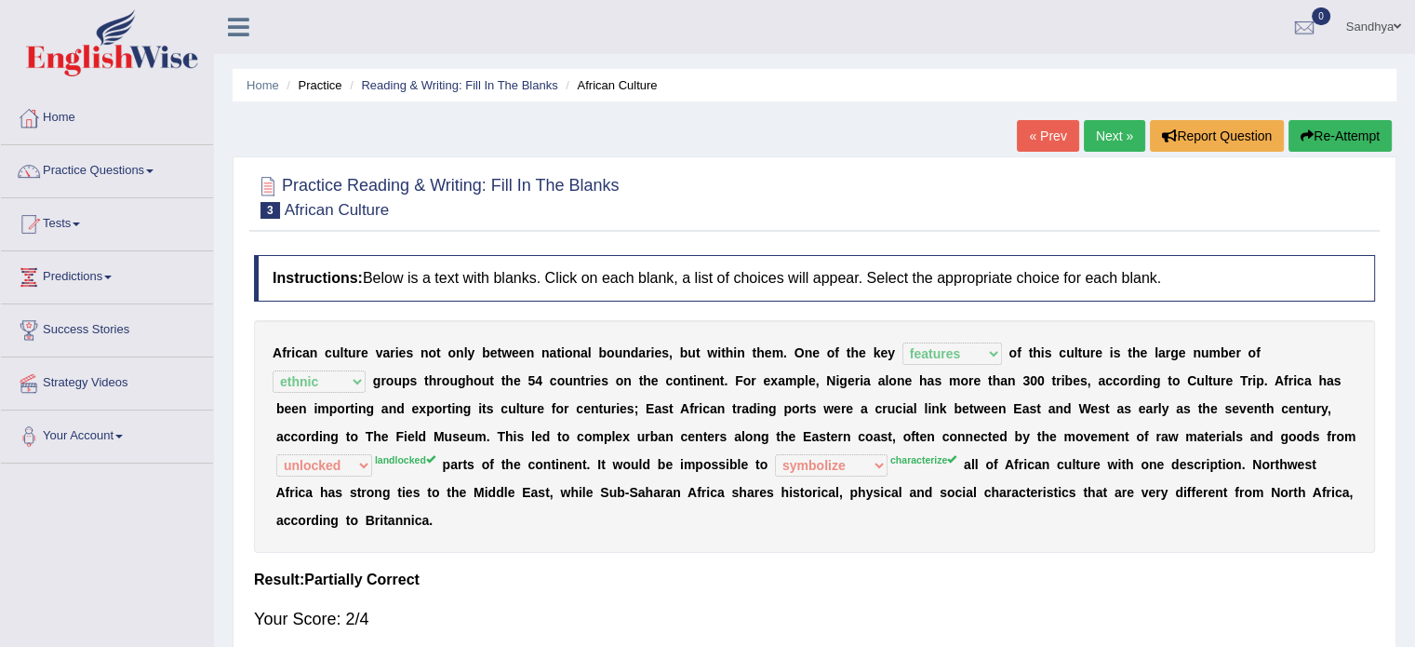
click at [768, 585] on div "Instructions: Below is a text with blanks. Click on each blank, a list of choic…" at bounding box center [814, 451] width 1130 height 410
